Goal: Find specific page/section: Find specific page/section

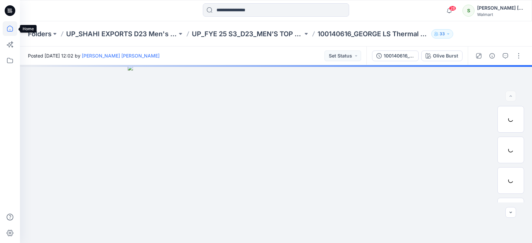
click at [8, 30] on icon at bounding box center [10, 28] width 15 height 15
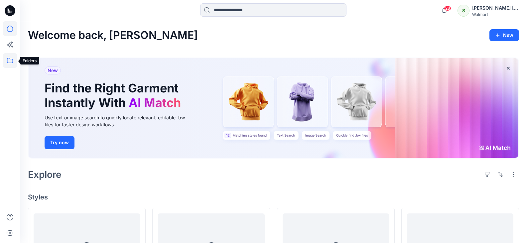
click at [11, 62] on icon at bounding box center [10, 60] width 15 height 15
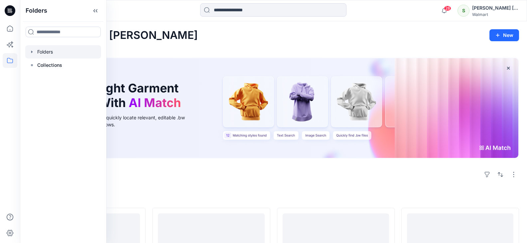
click at [57, 52] on div at bounding box center [63, 51] width 76 height 13
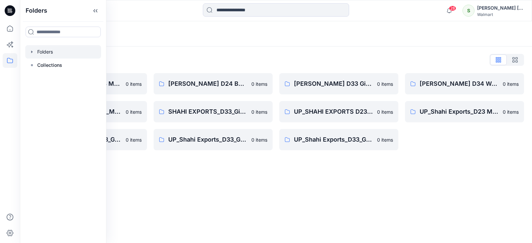
click at [260, 54] on div "Folders List [PERSON_NAME] D23 Mens Wovens 0 items SHAHI EXPORTS_D23_Men's Tops…" at bounding box center [276, 103] width 512 height 112
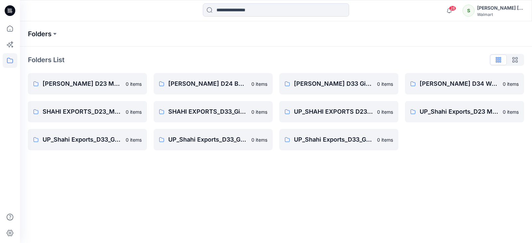
click at [45, 34] on p "Folders" at bounding box center [40, 33] width 24 height 9
click at [56, 34] on button at bounding box center [54, 33] width 7 height 9
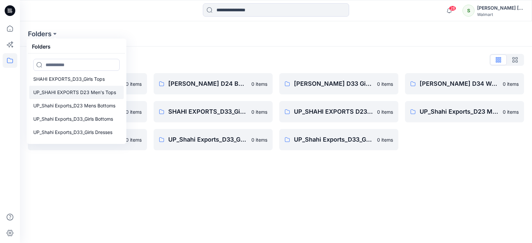
scroll to position [80, 0]
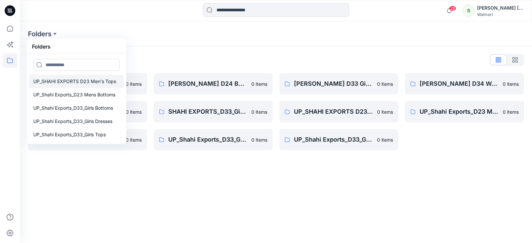
click at [91, 84] on p "UP_SHAHI EXPORTS D23 Men's Tops" at bounding box center [74, 81] width 83 height 8
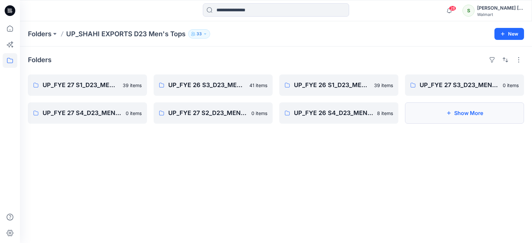
click at [436, 118] on button "Show More" at bounding box center [464, 112] width 119 height 21
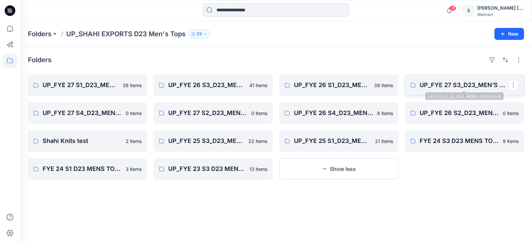
click at [452, 87] on p "UP_FYE 27 S3_D23_MEN’S TOP SHAHI" at bounding box center [463, 84] width 88 height 9
